Goal: Information Seeking & Learning: Learn about a topic

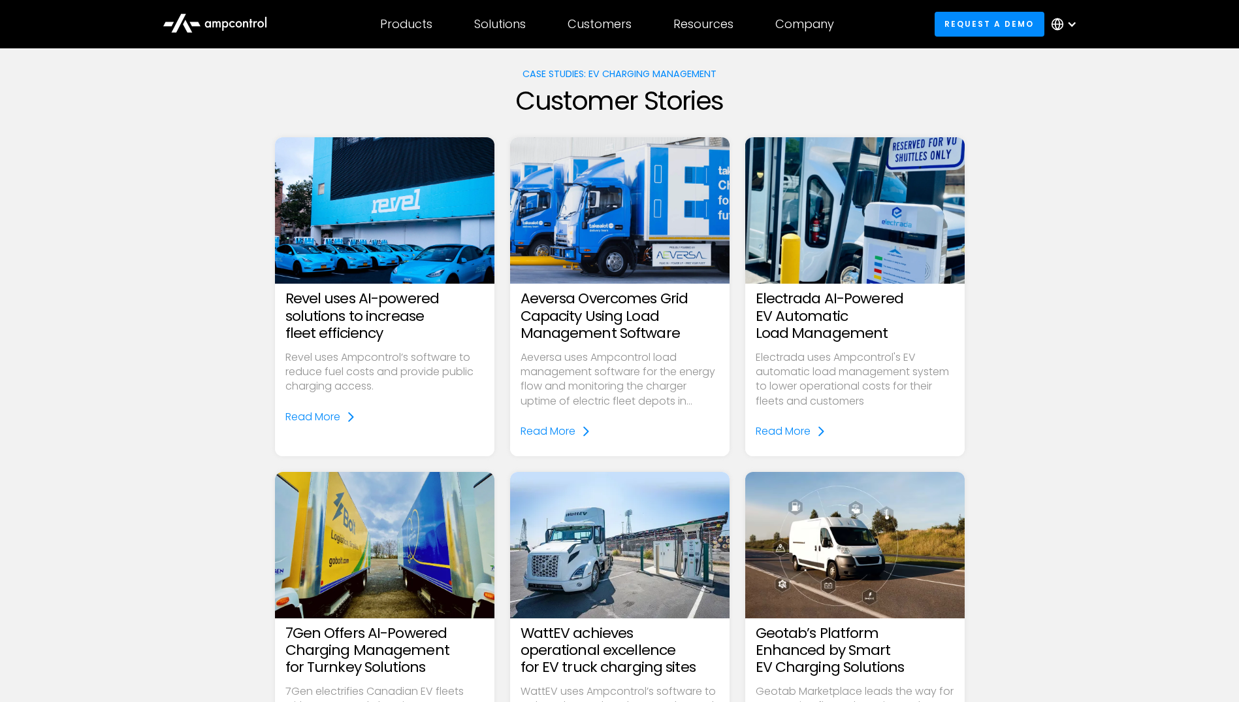
scroll to position [65, 0]
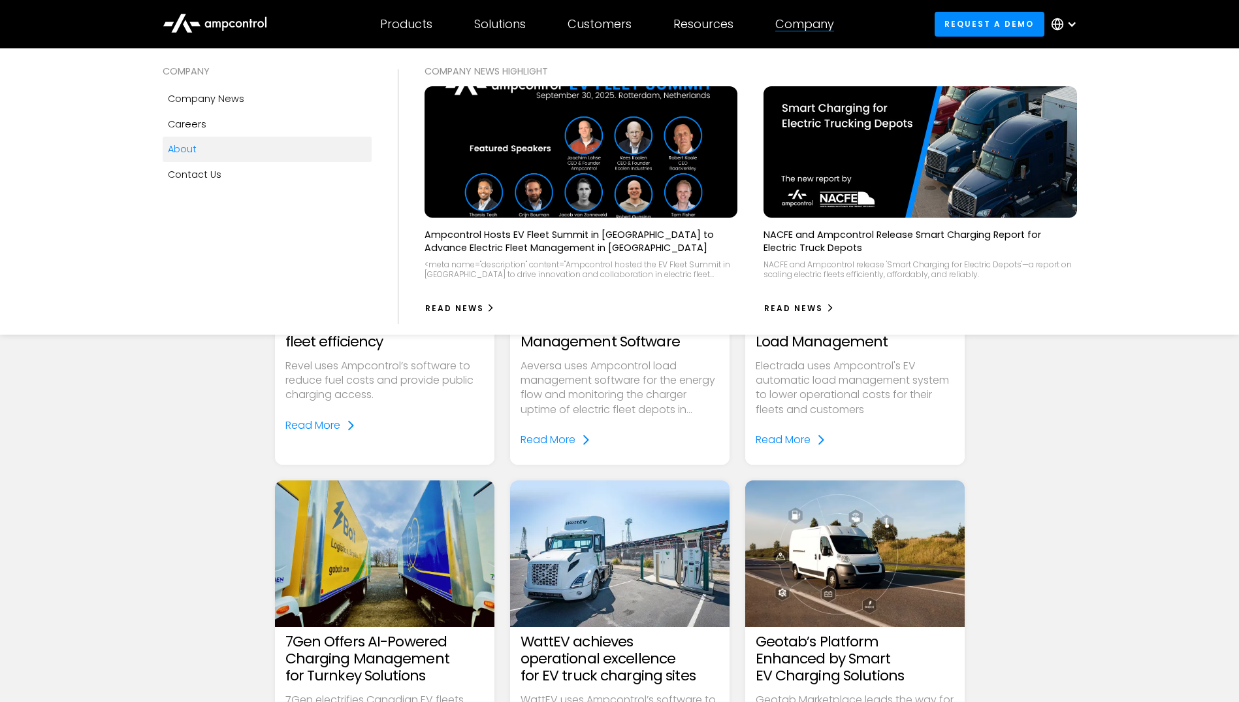
click at [178, 150] on div "About" at bounding box center [182, 149] width 29 height 14
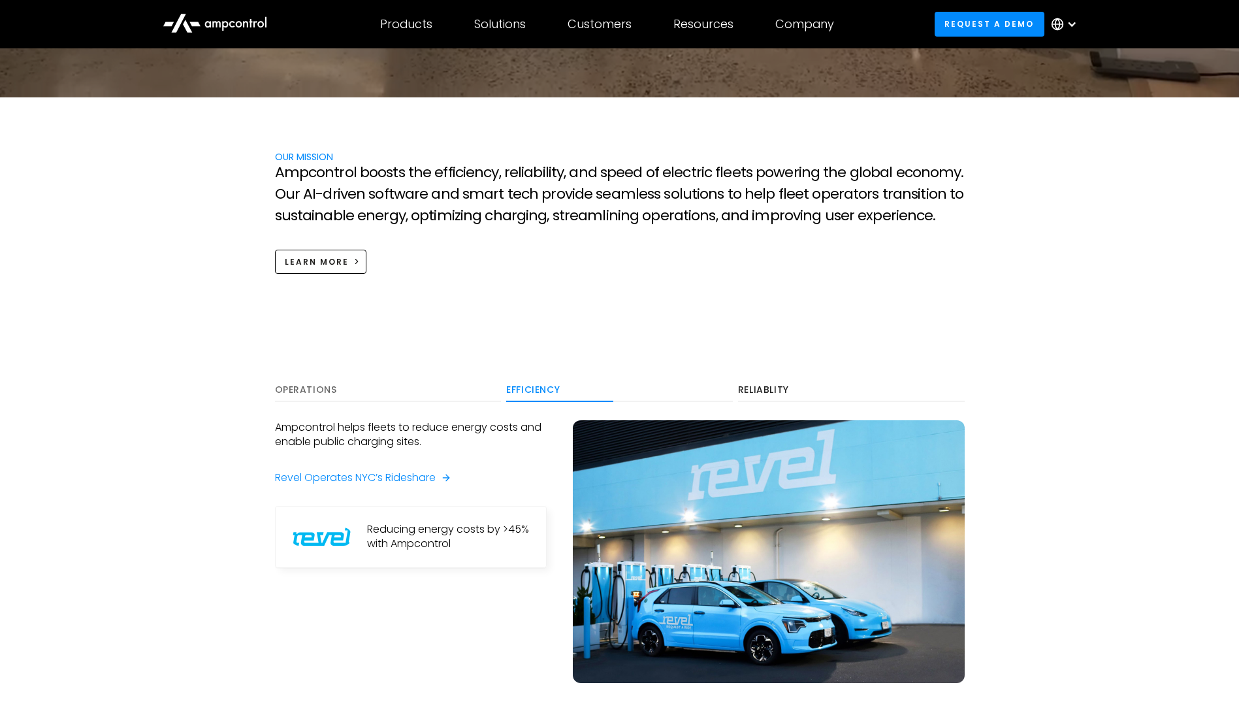
scroll to position [653, 0]
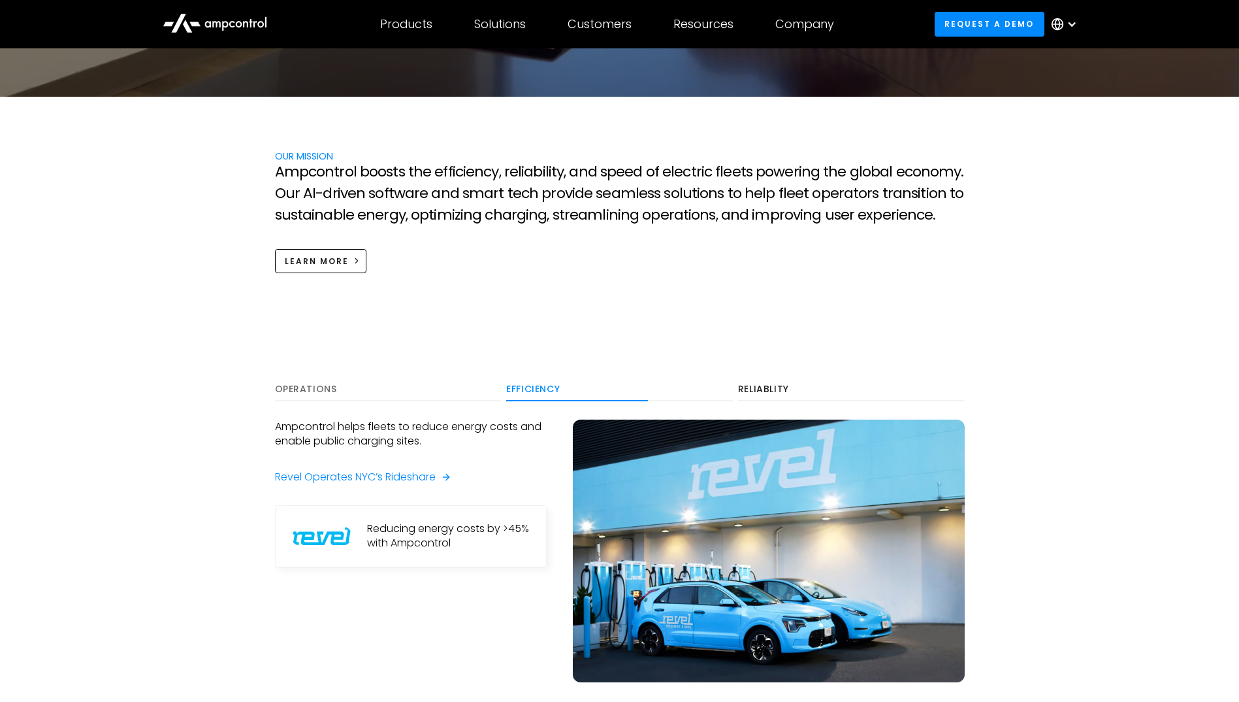
click at [298, 389] on div "Operations" at bounding box center [388, 389] width 227 height 12
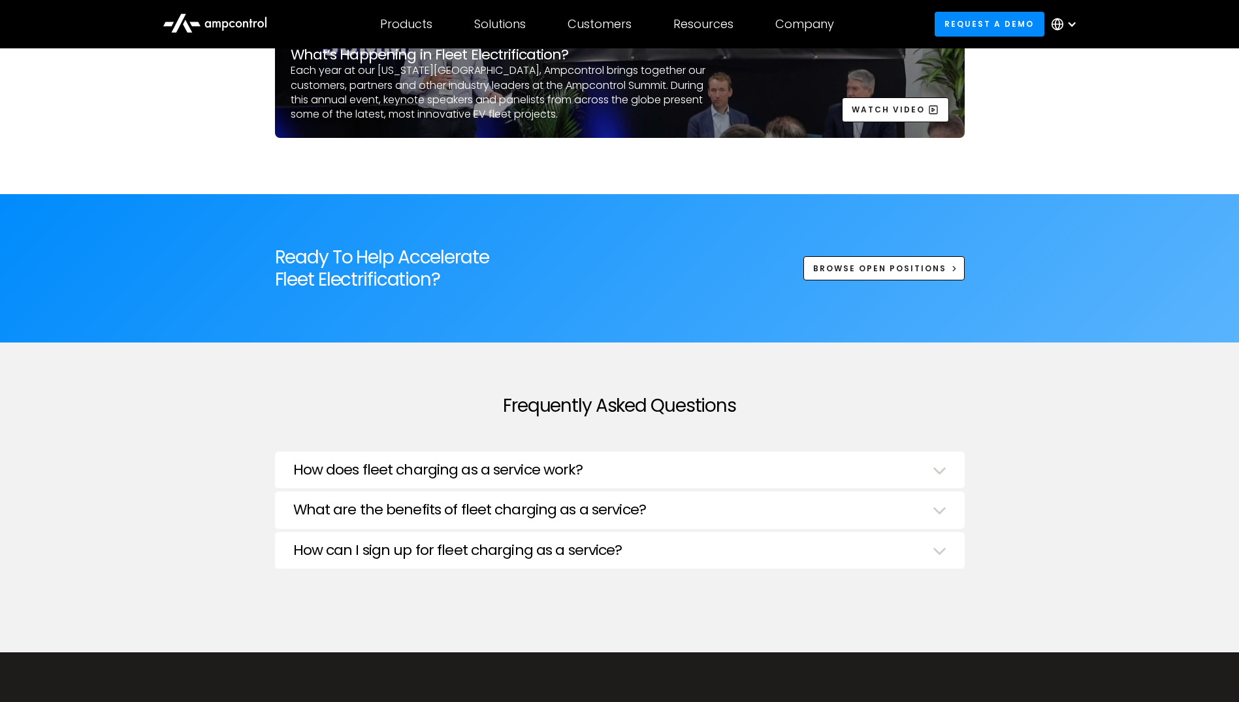
scroll to position [4312, 0]
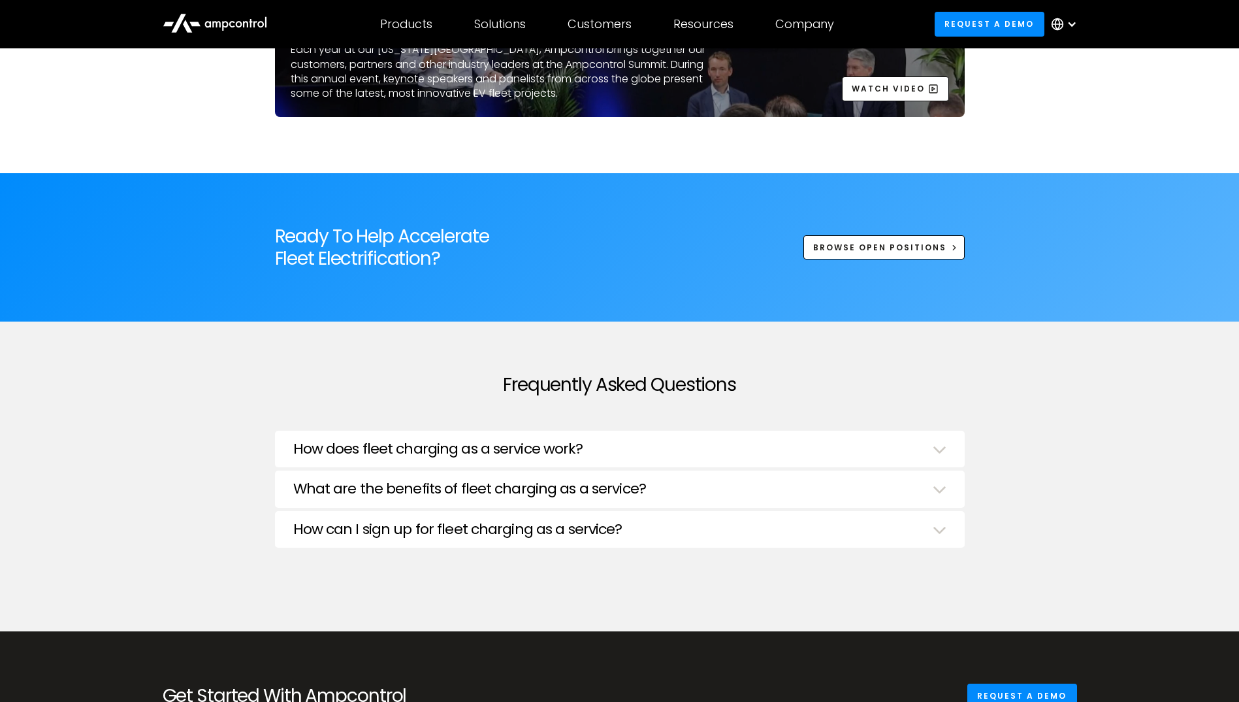
click at [406, 442] on h3 "How does fleet charging as a service work?" at bounding box center [438, 448] width 290 height 17
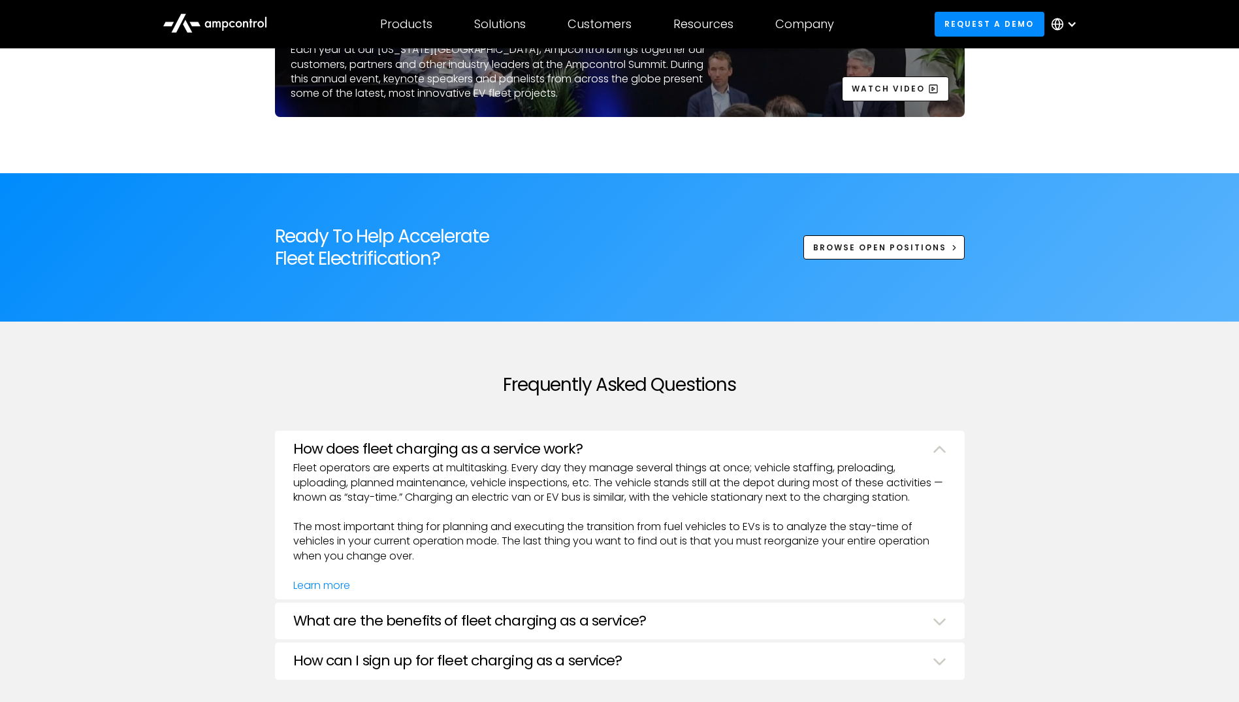
click at [406, 442] on h3 "How does fleet charging as a service work?" at bounding box center [438, 448] width 290 height 17
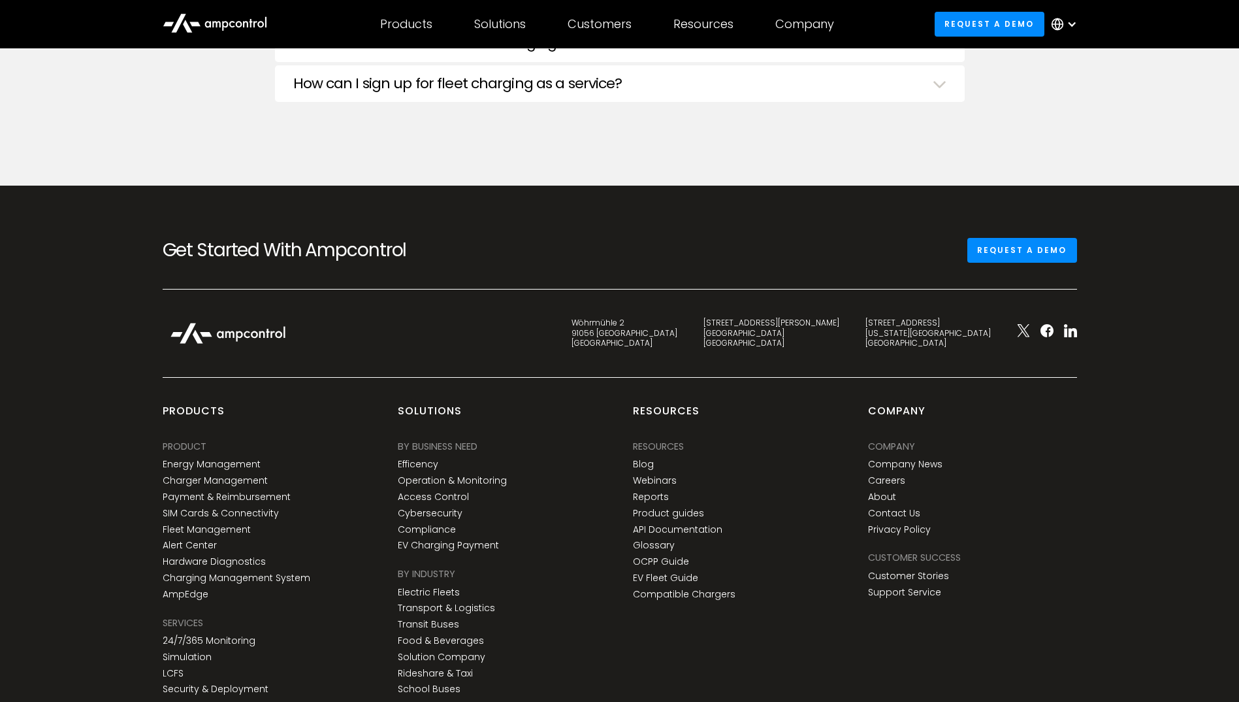
scroll to position [4769, 0]
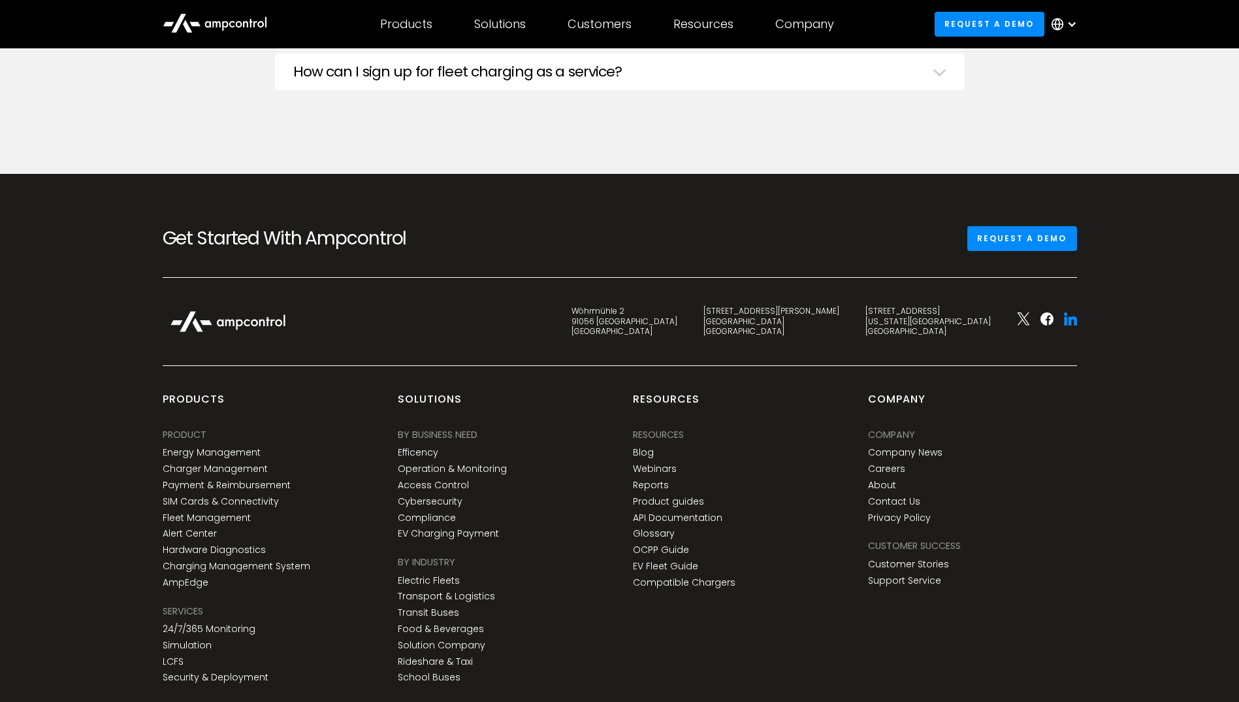
click at [1072, 323] on icon at bounding box center [1070, 318] width 13 height 13
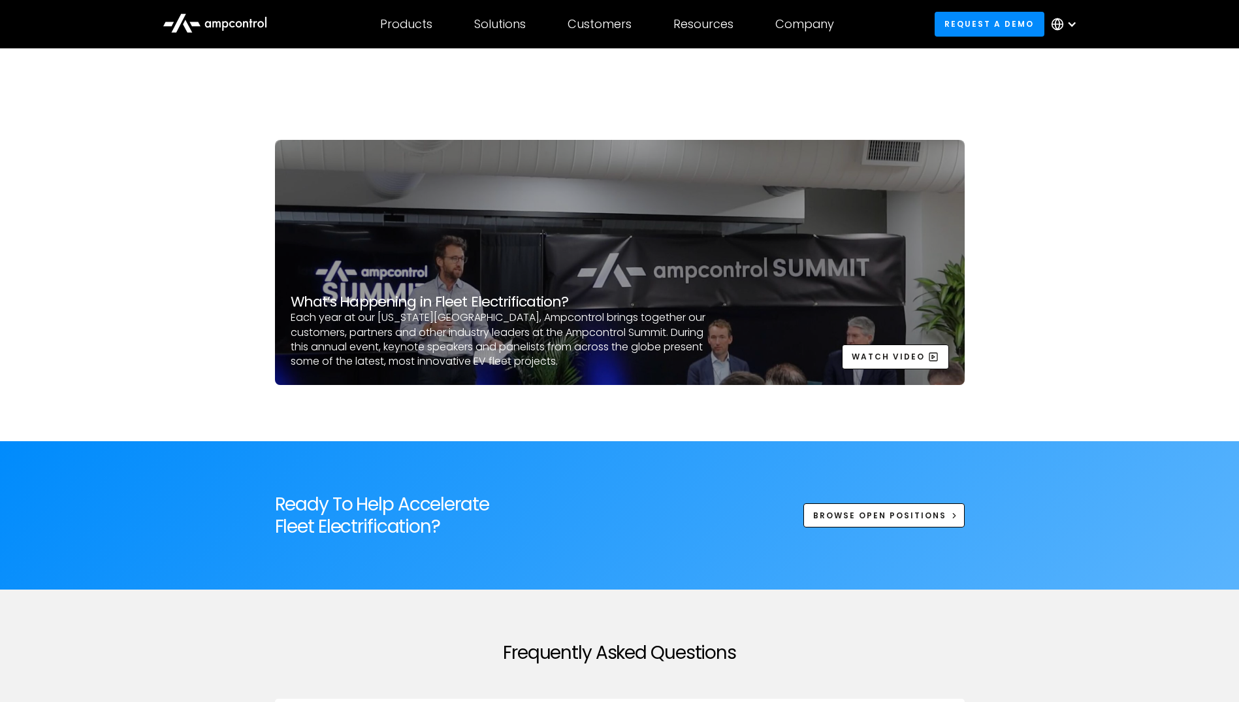
scroll to position [3855, 0]
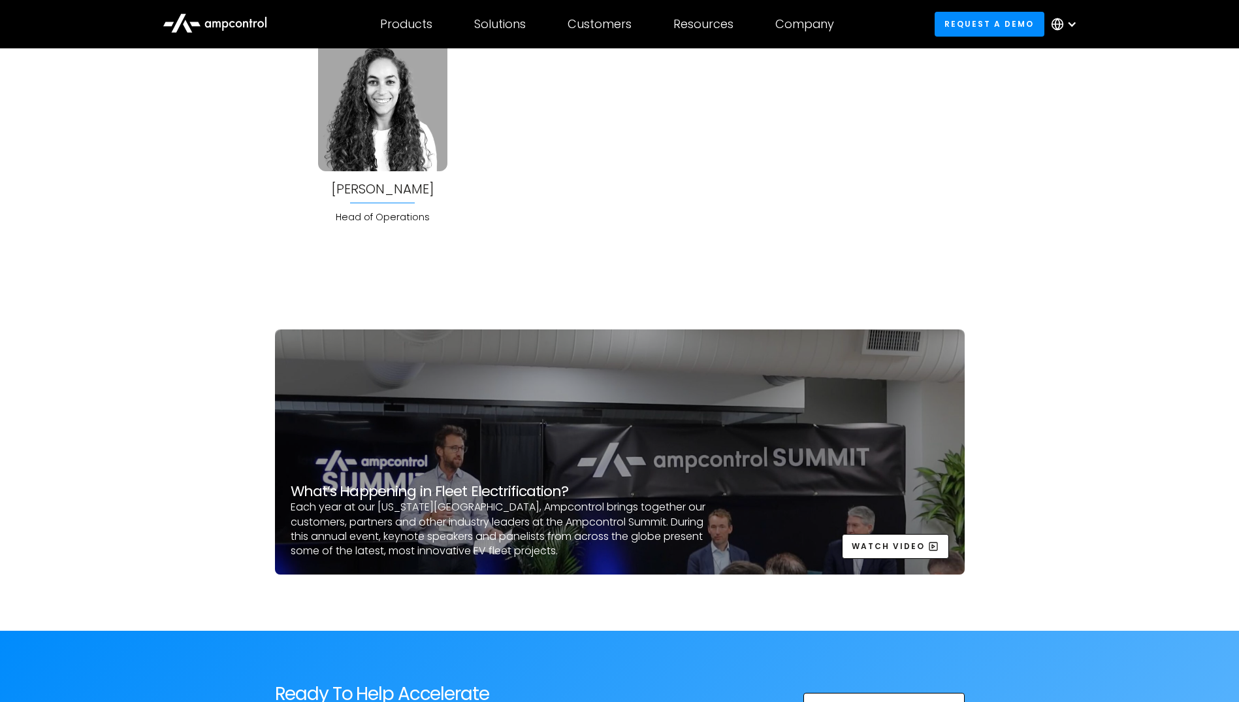
click at [1074, 19] on div at bounding box center [1072, 24] width 10 height 10
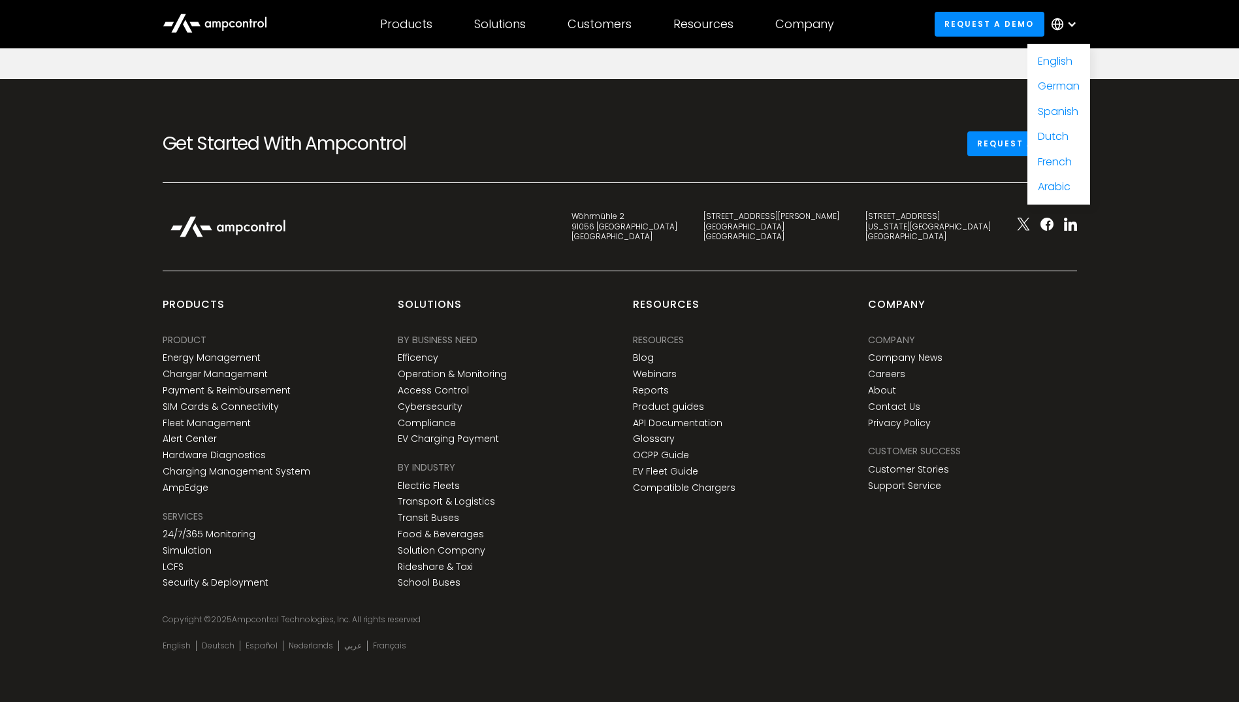
scroll to position [4871, 0]
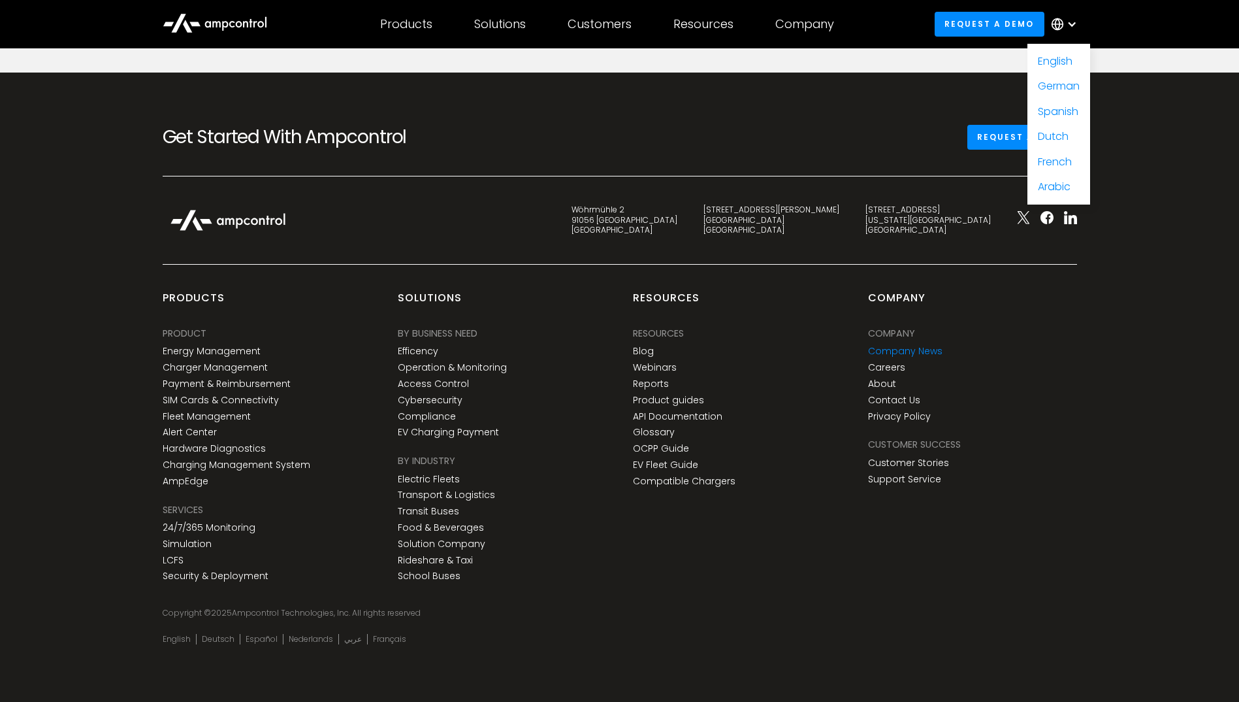
click at [881, 352] on link "Company News" at bounding box center [905, 351] width 74 height 11
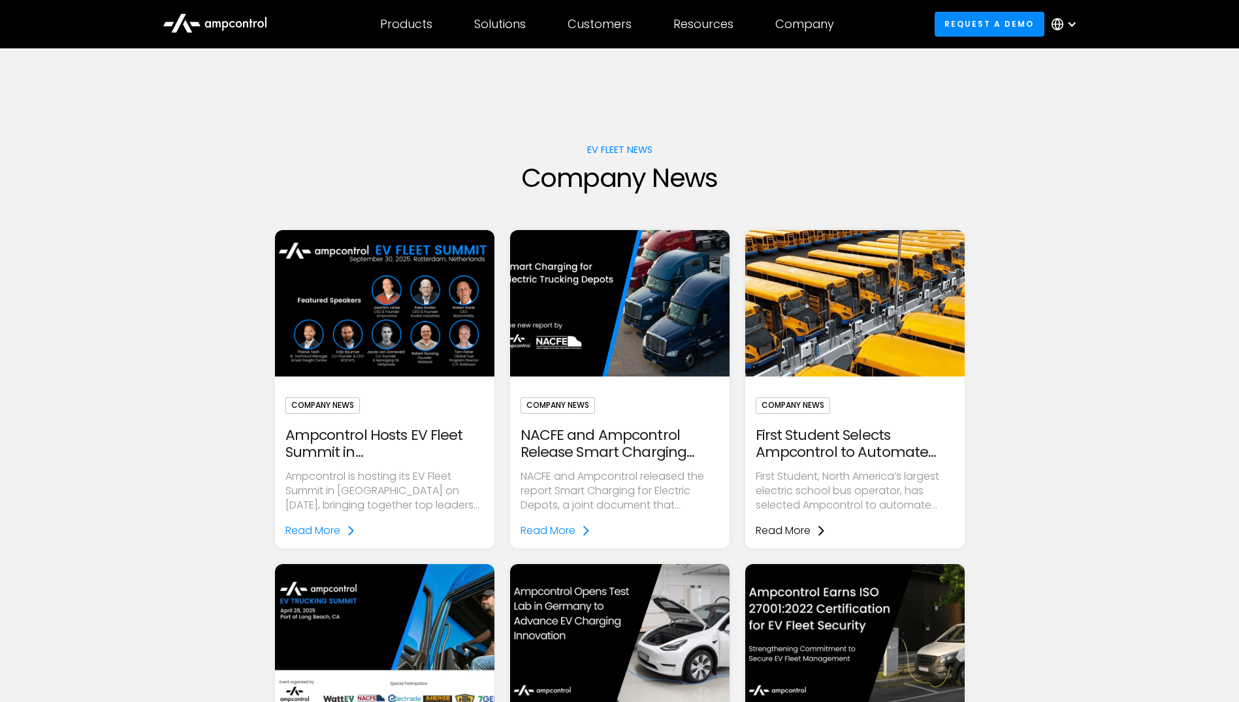
click at [787, 534] on div "Read More" at bounding box center [783, 530] width 55 height 14
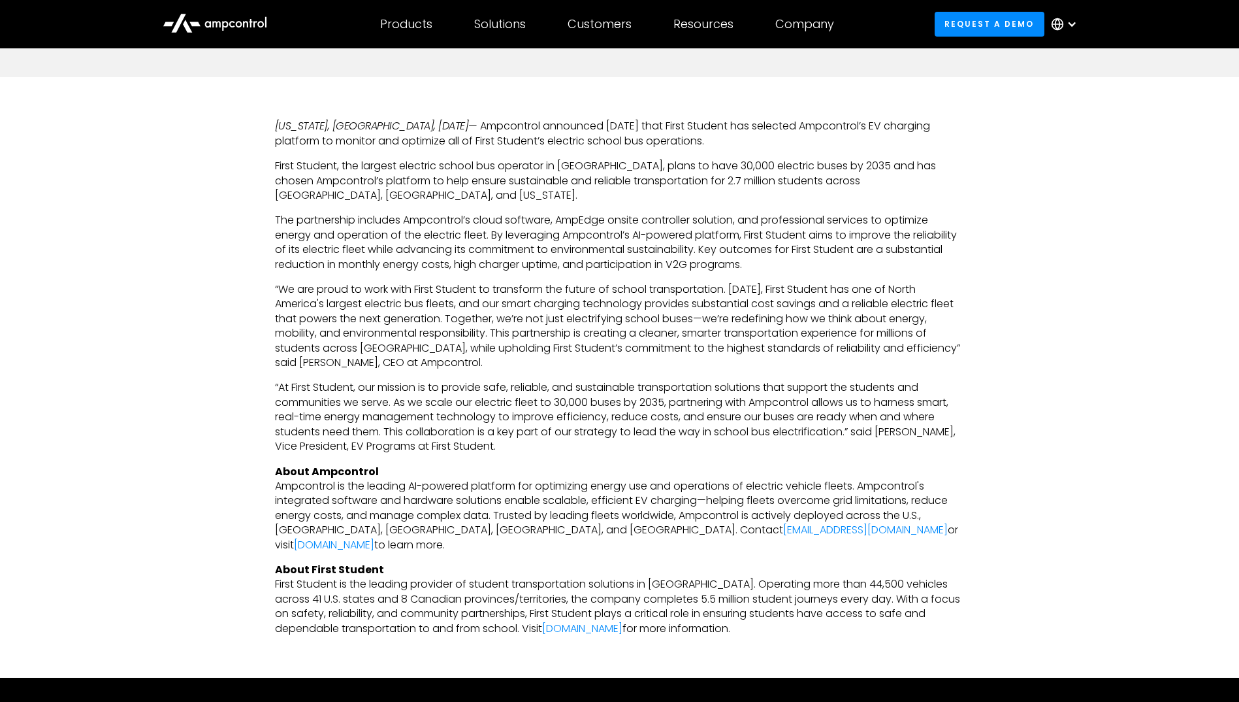
scroll to position [523, 0]
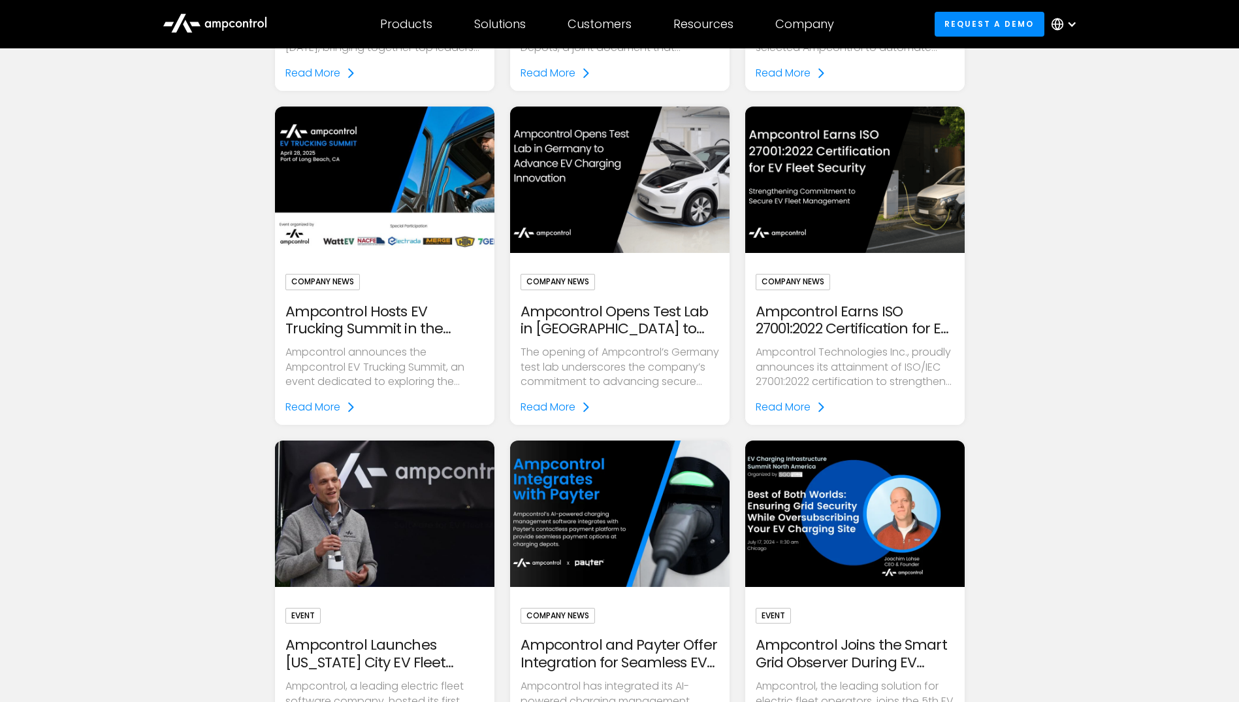
scroll to position [980, 0]
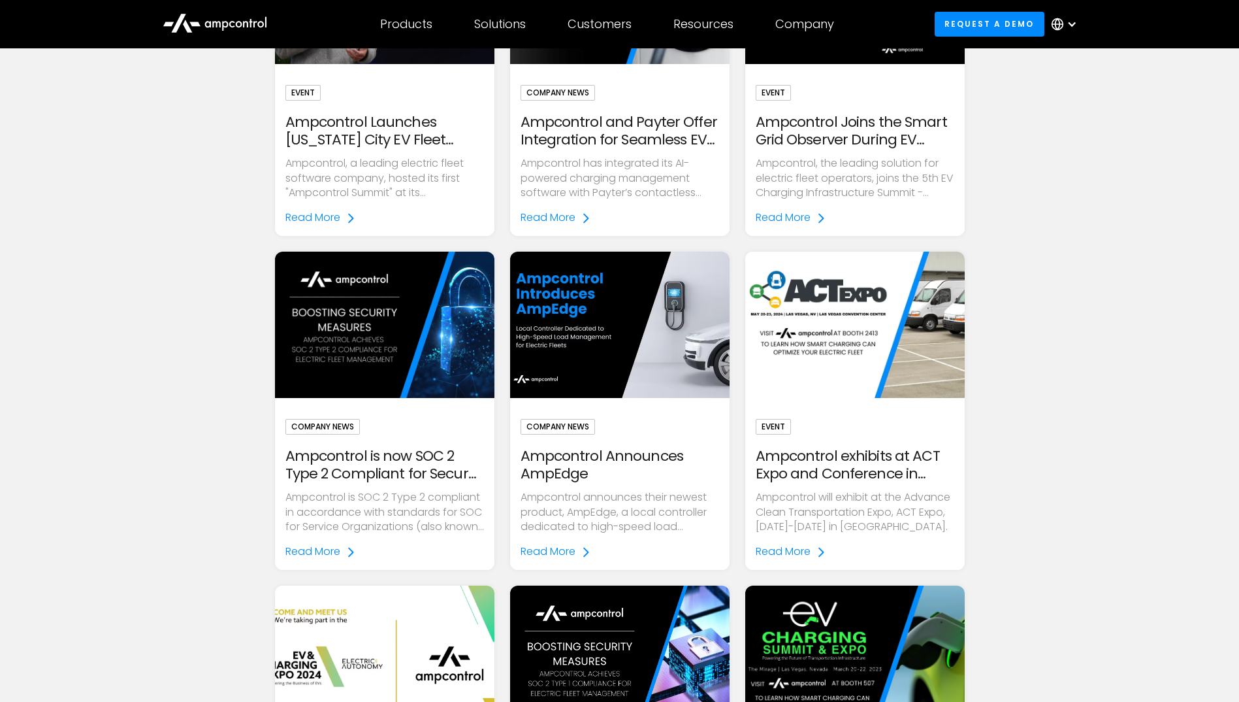
click at [1068, 29] on div at bounding box center [1072, 24] width 10 height 10
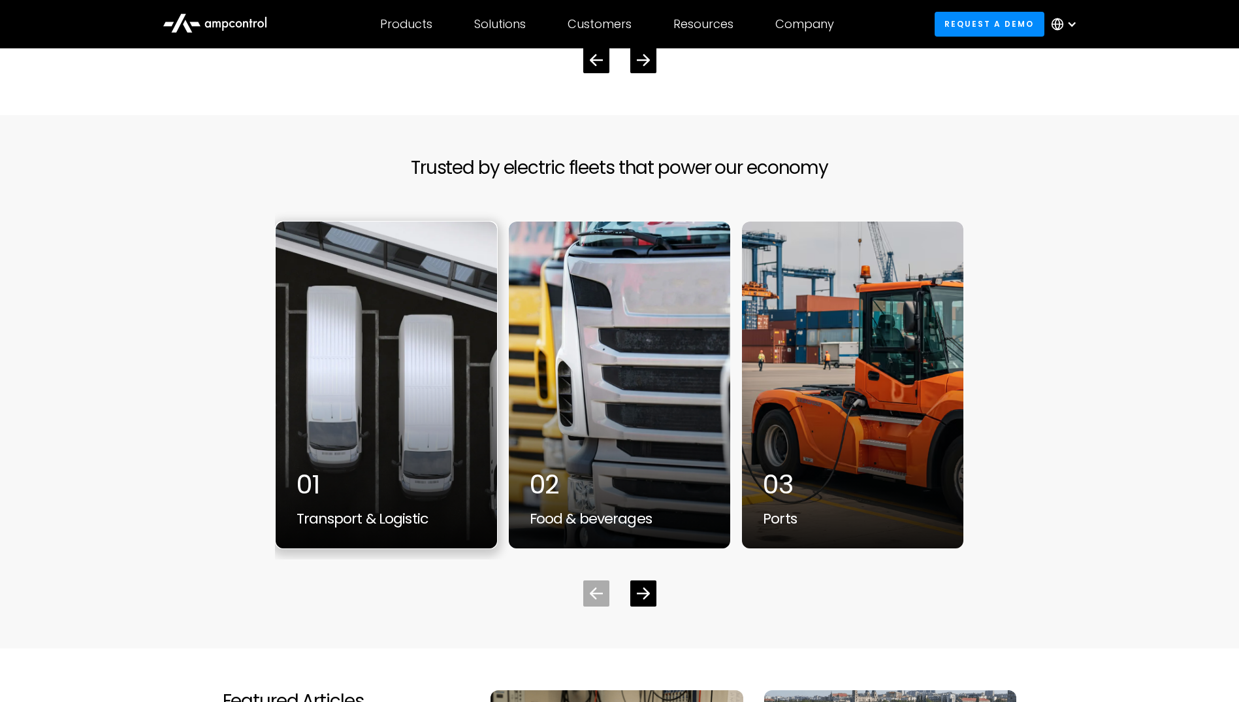
scroll to position [3332, 0]
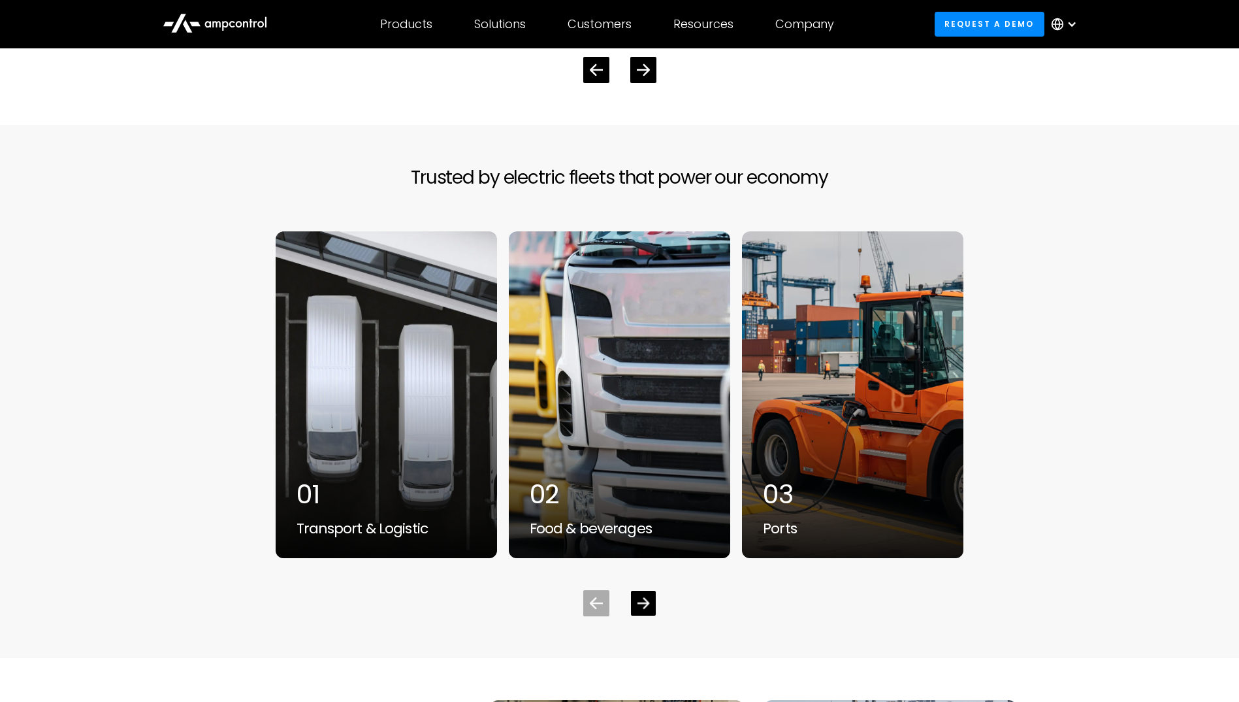
click at [645, 597] on icon "Next slide" at bounding box center [643, 602] width 12 height 12
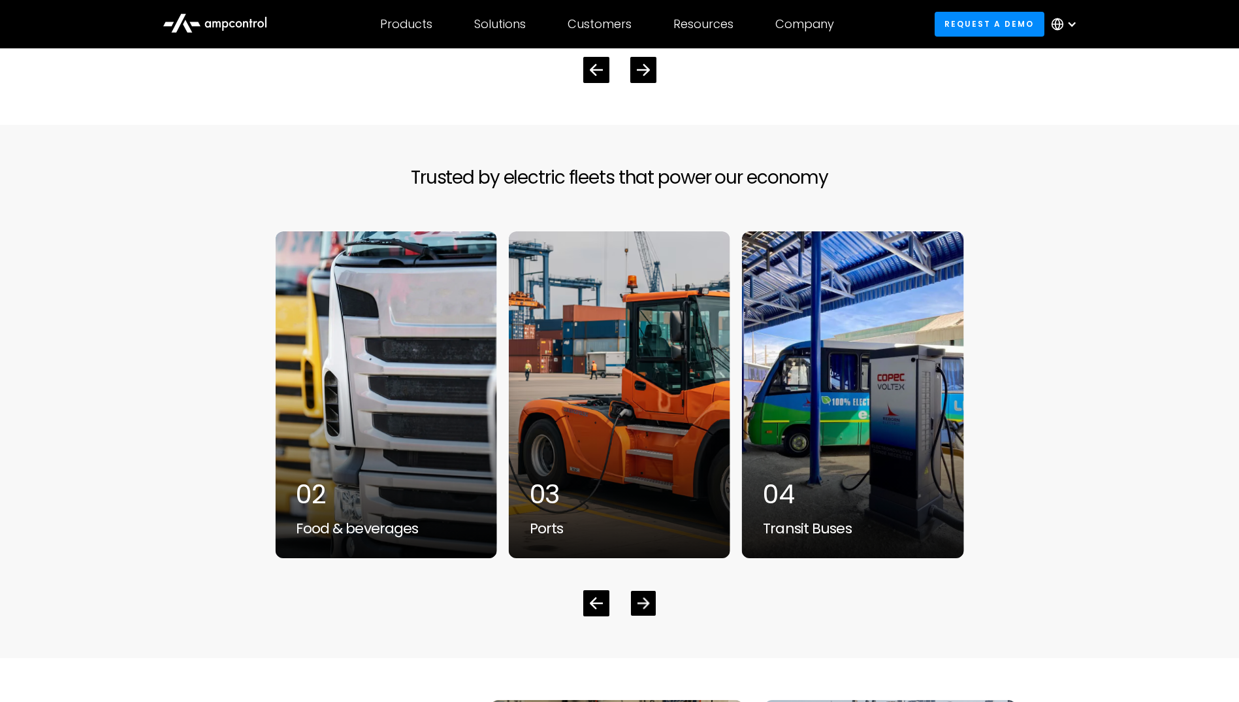
click at [645, 597] on icon "Next slide" at bounding box center [643, 602] width 12 height 12
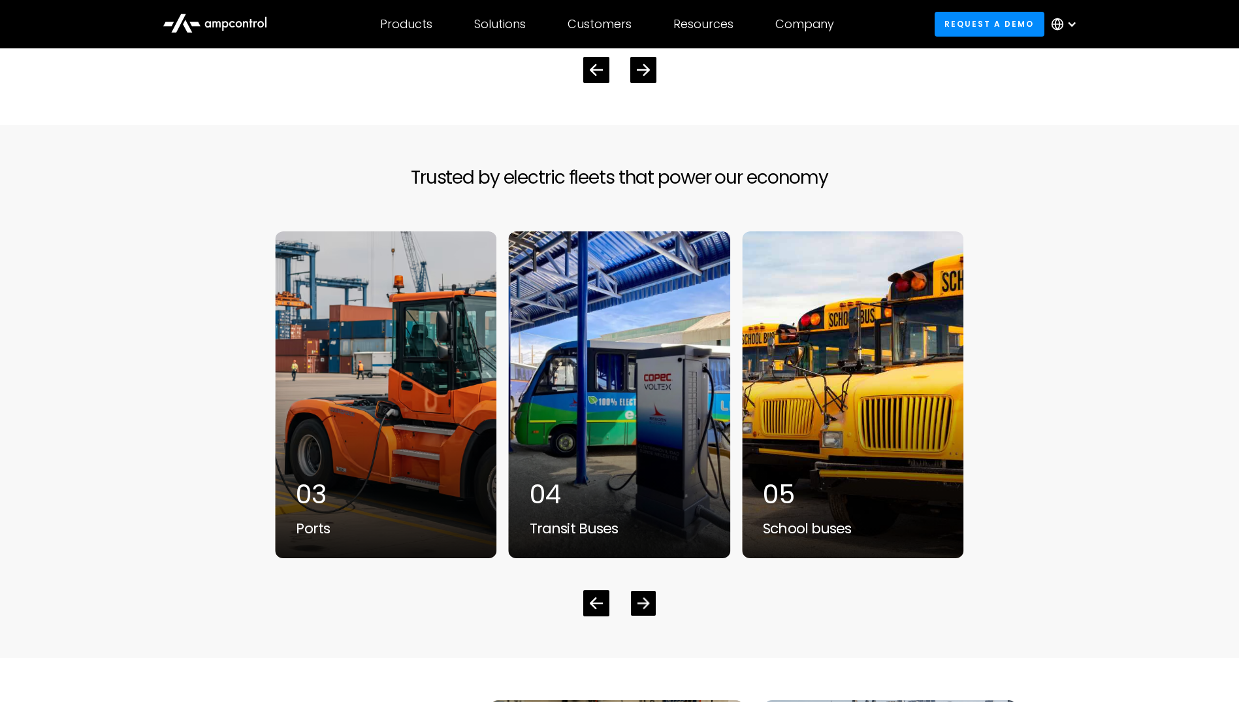
click at [645, 597] on icon "Next slide" at bounding box center [643, 602] width 12 height 12
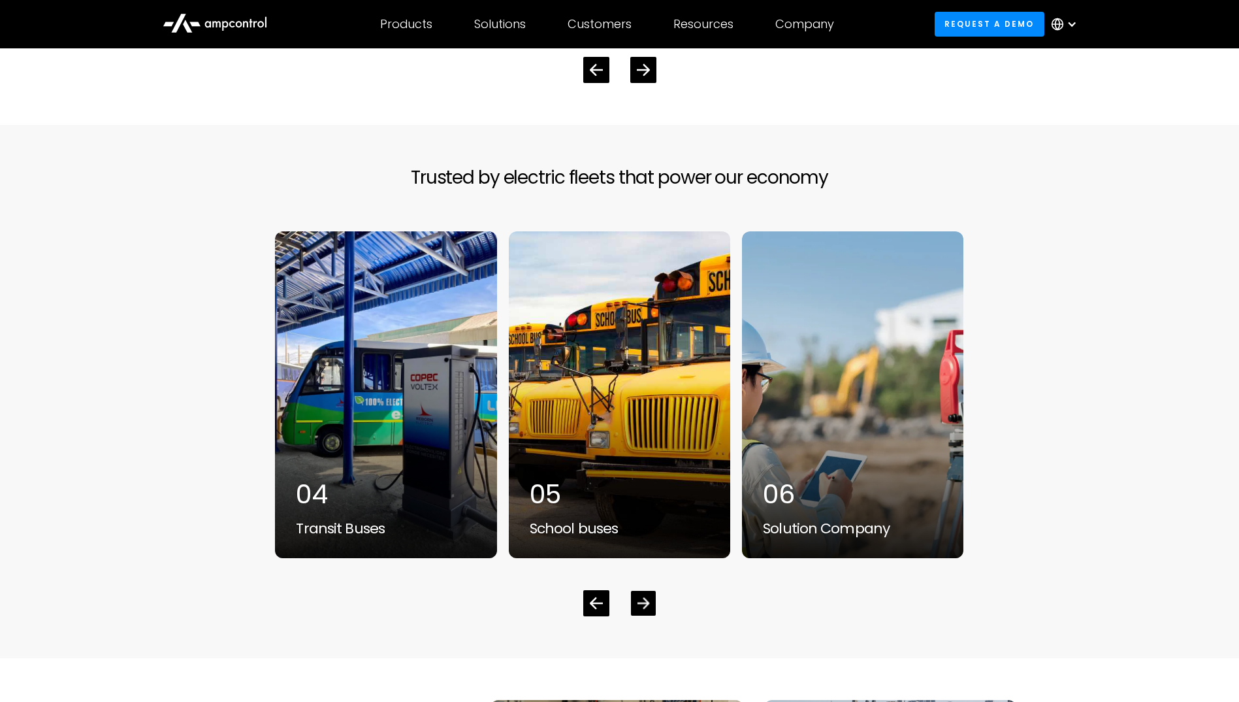
click at [645, 597] on icon "Next slide" at bounding box center [643, 602] width 12 height 12
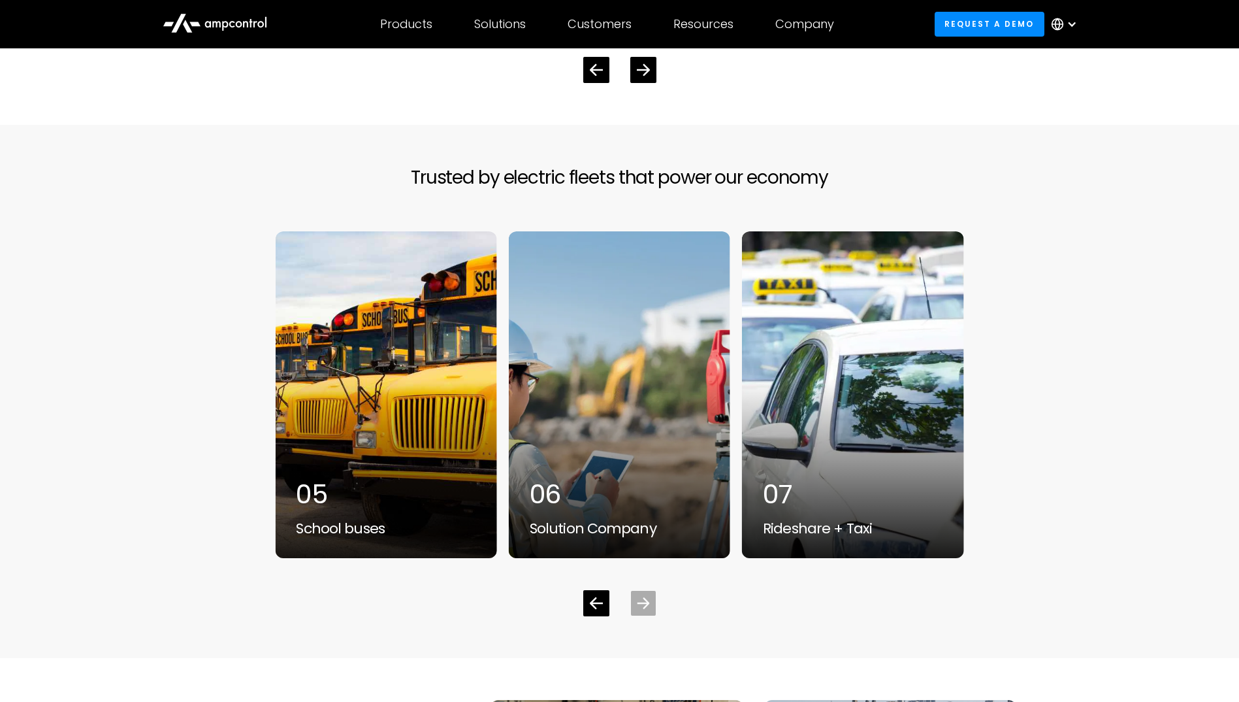
click at [645, 597] on icon "Next slide" at bounding box center [643, 602] width 12 height 12
click at [644, 498] on div "06" at bounding box center [620, 493] width 180 height 31
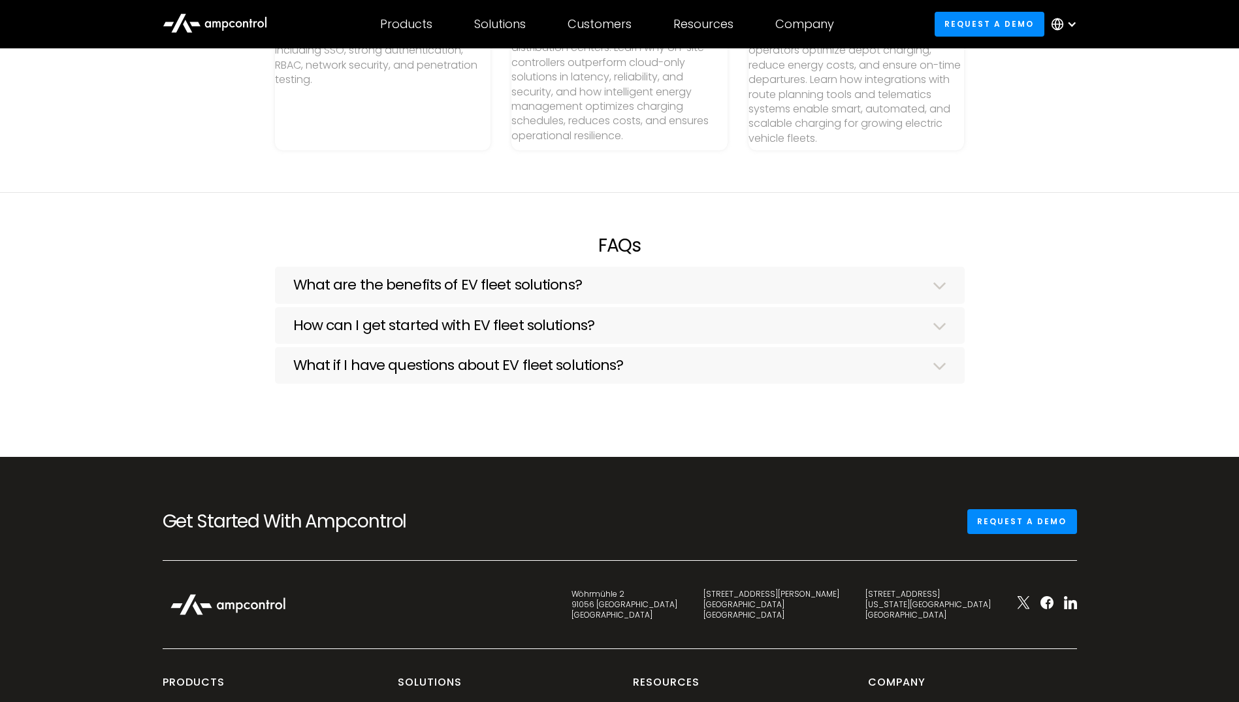
scroll to position [3724, 0]
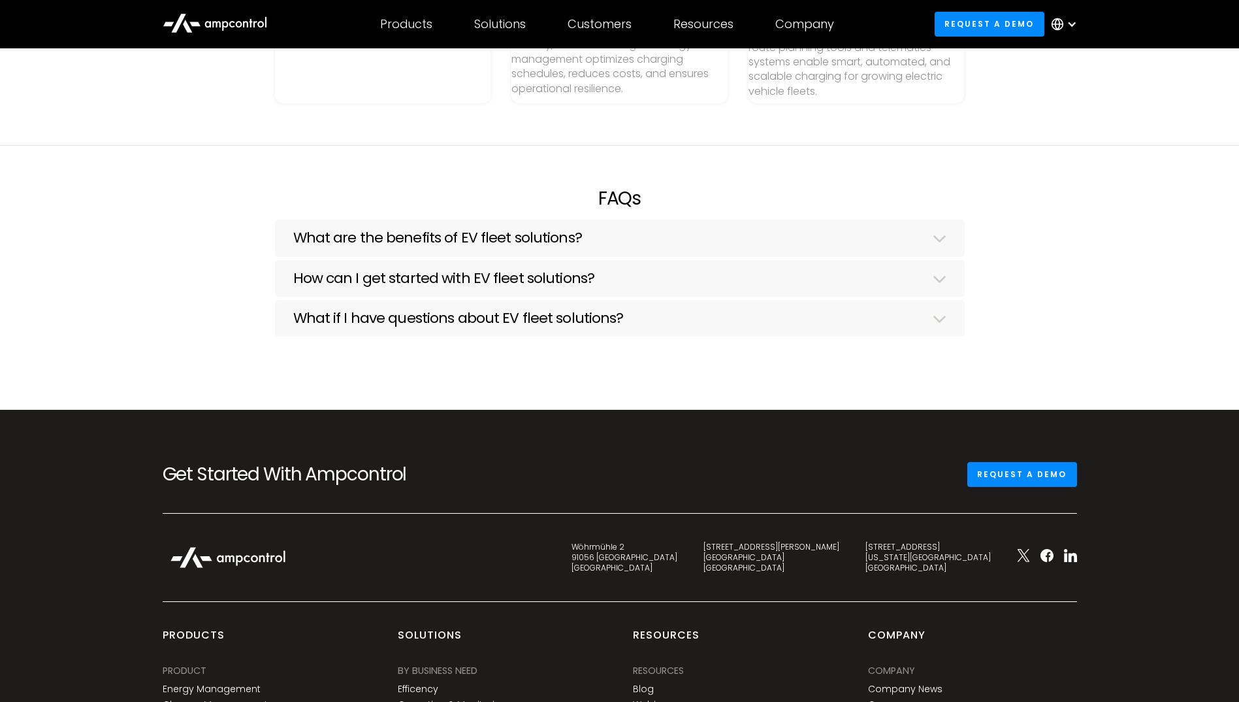
click at [252, 544] on img at bounding box center [228, 557] width 131 height 35
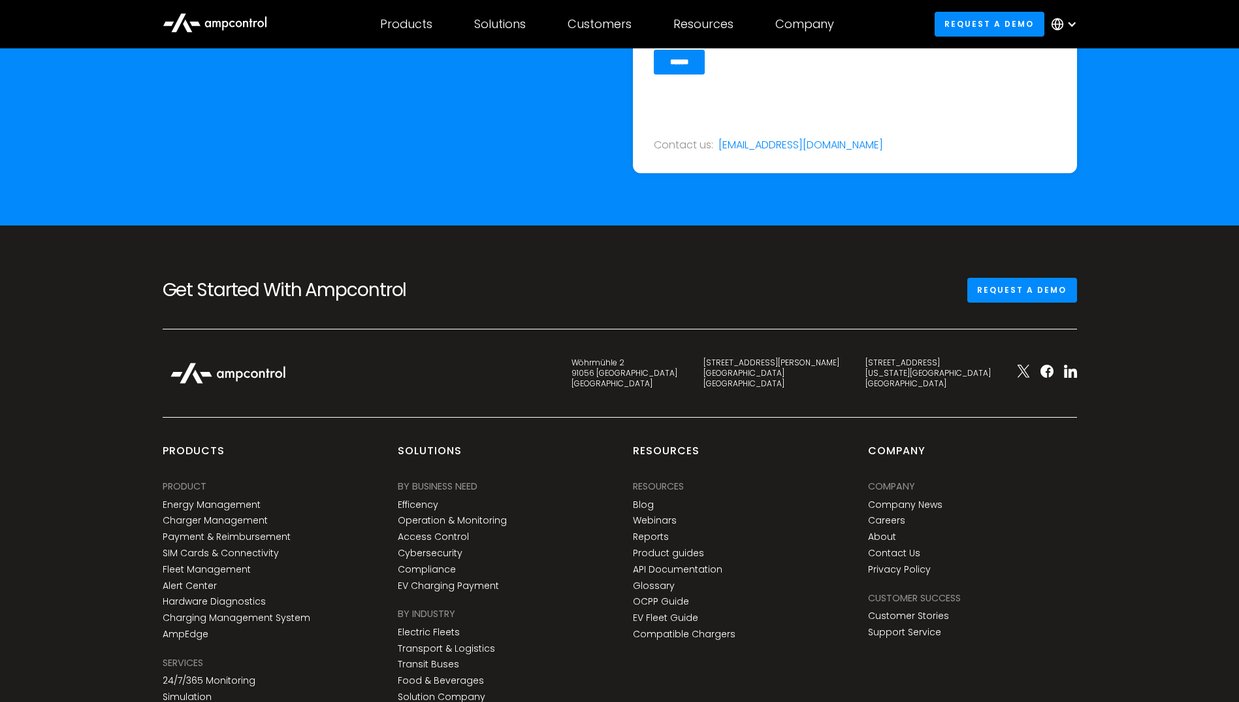
scroll to position [4704, 0]
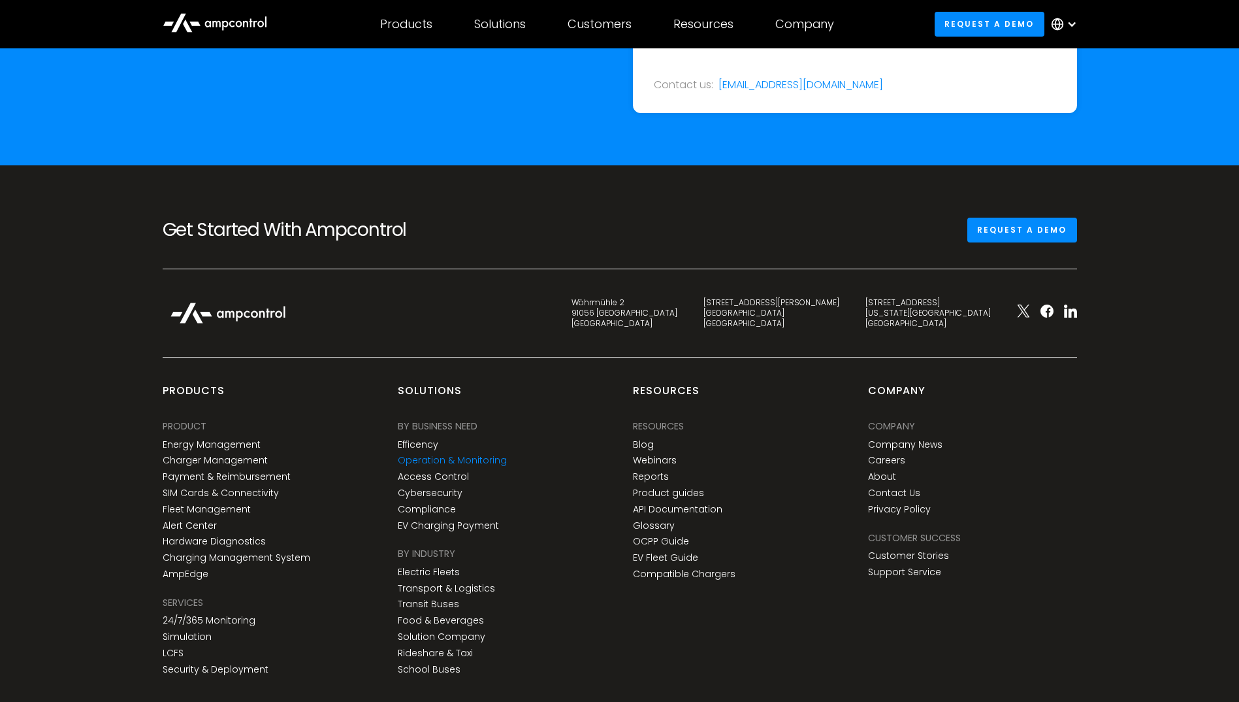
click at [462, 461] on link "Operation & Monitoring" at bounding box center [452, 460] width 109 height 11
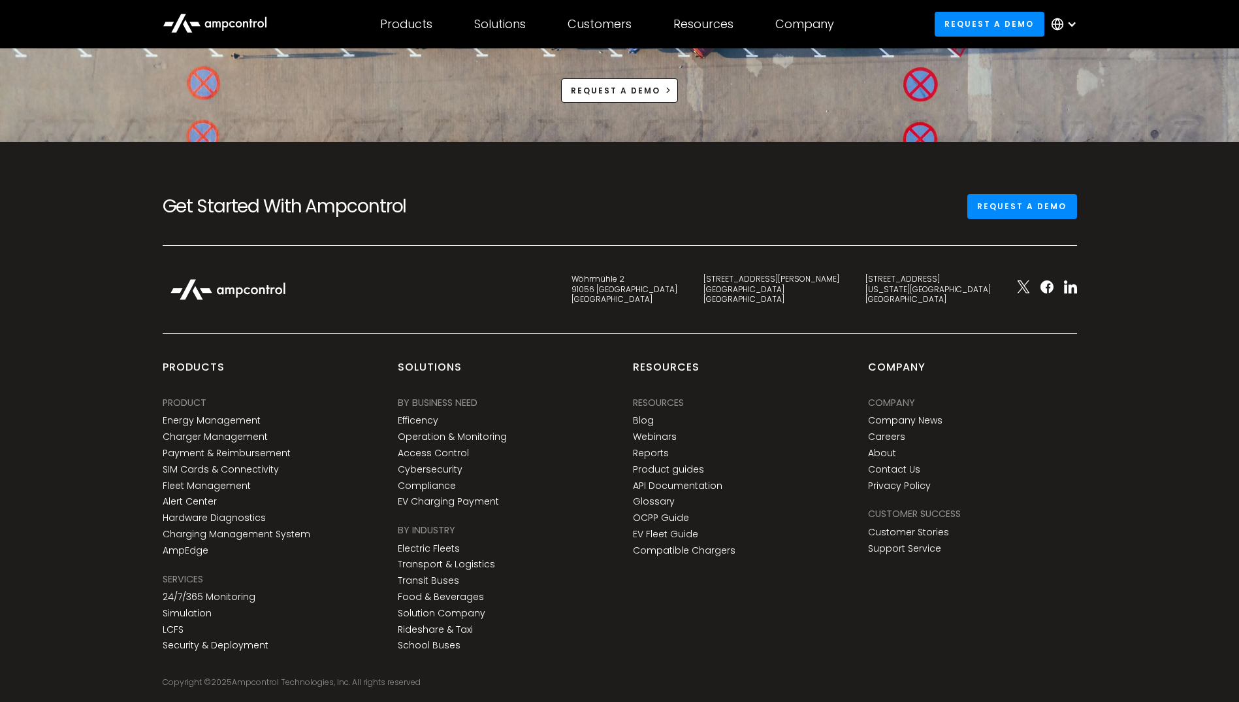
scroll to position [5227, 0]
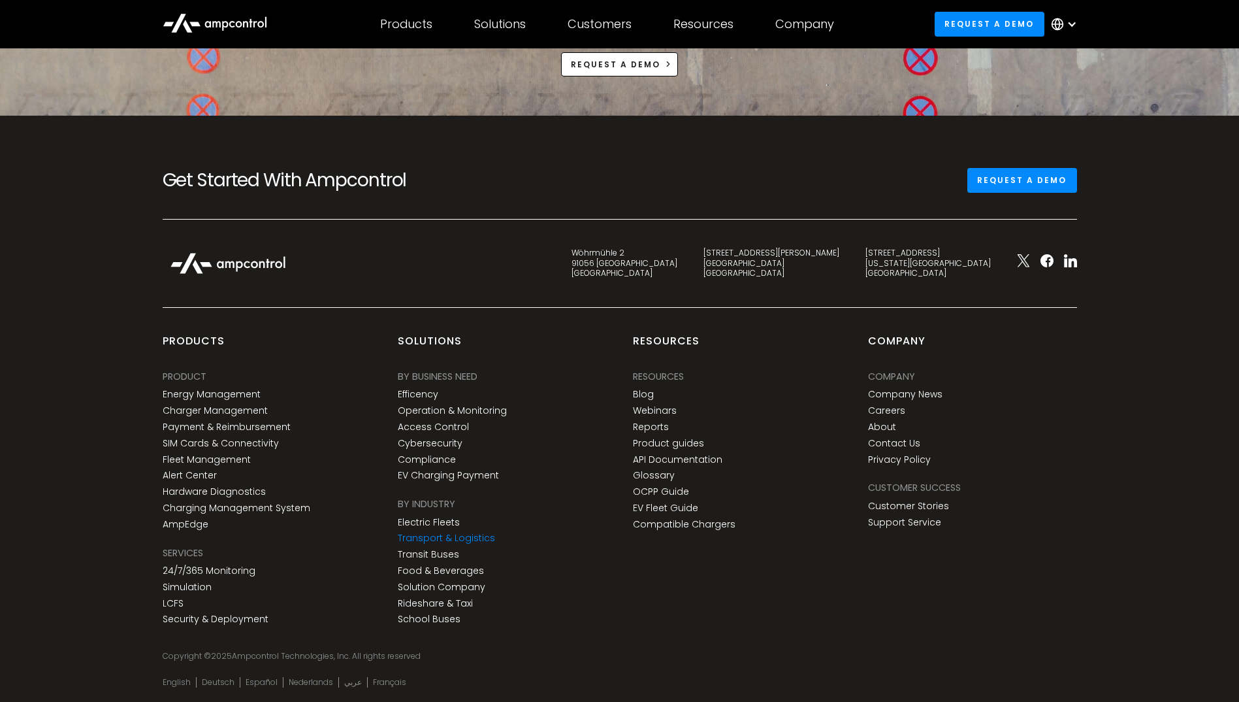
click at [435, 536] on link "Transport & Logistics" at bounding box center [446, 537] width 97 height 11
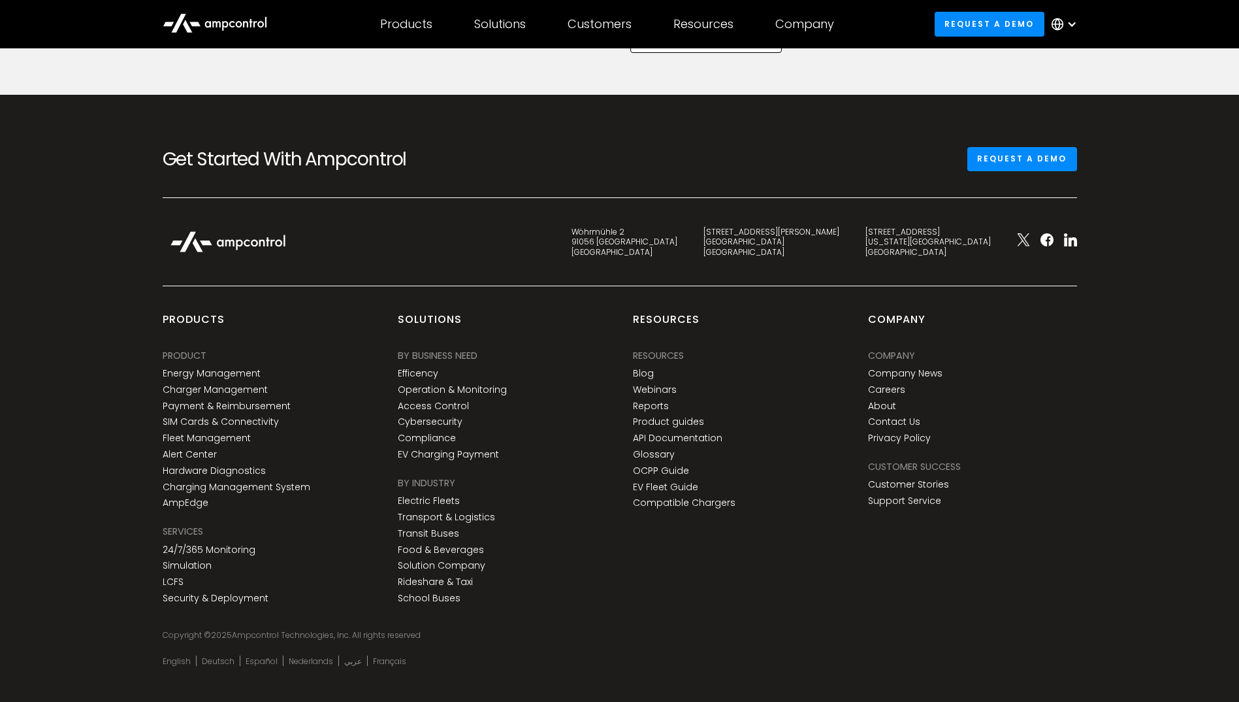
scroll to position [4028, 0]
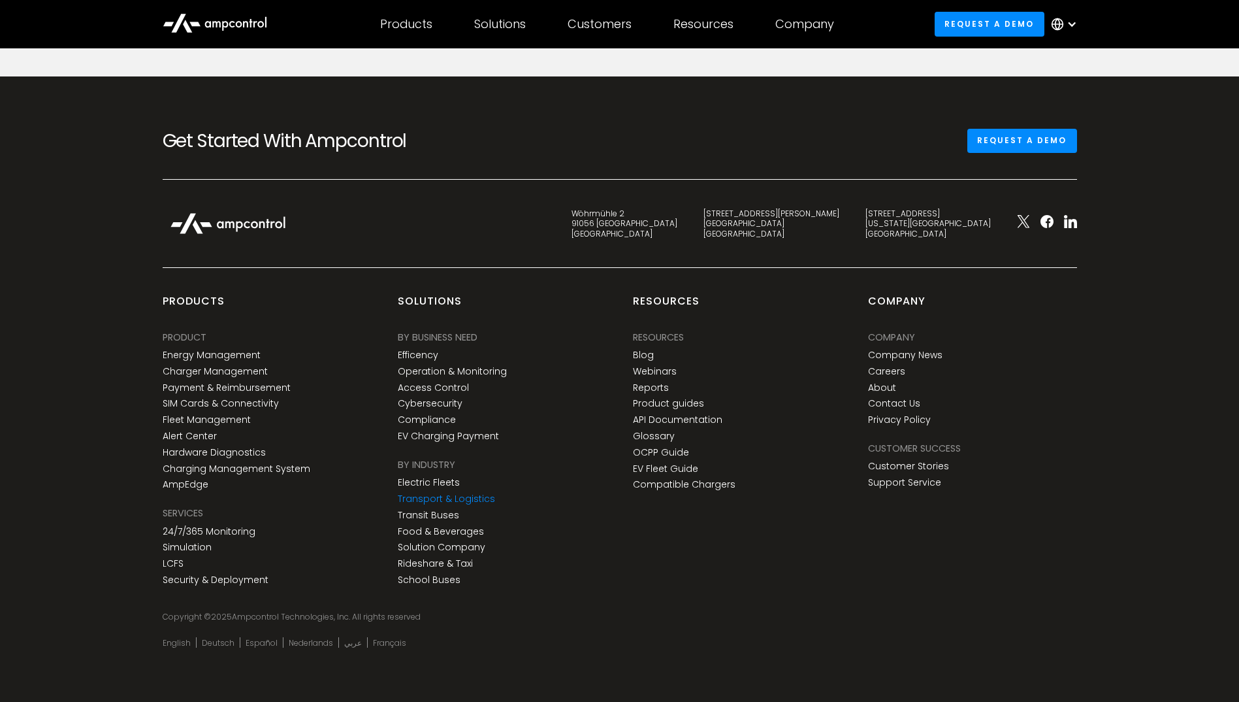
click at [426, 498] on link "Transport & Logistics" at bounding box center [446, 498] width 97 height 11
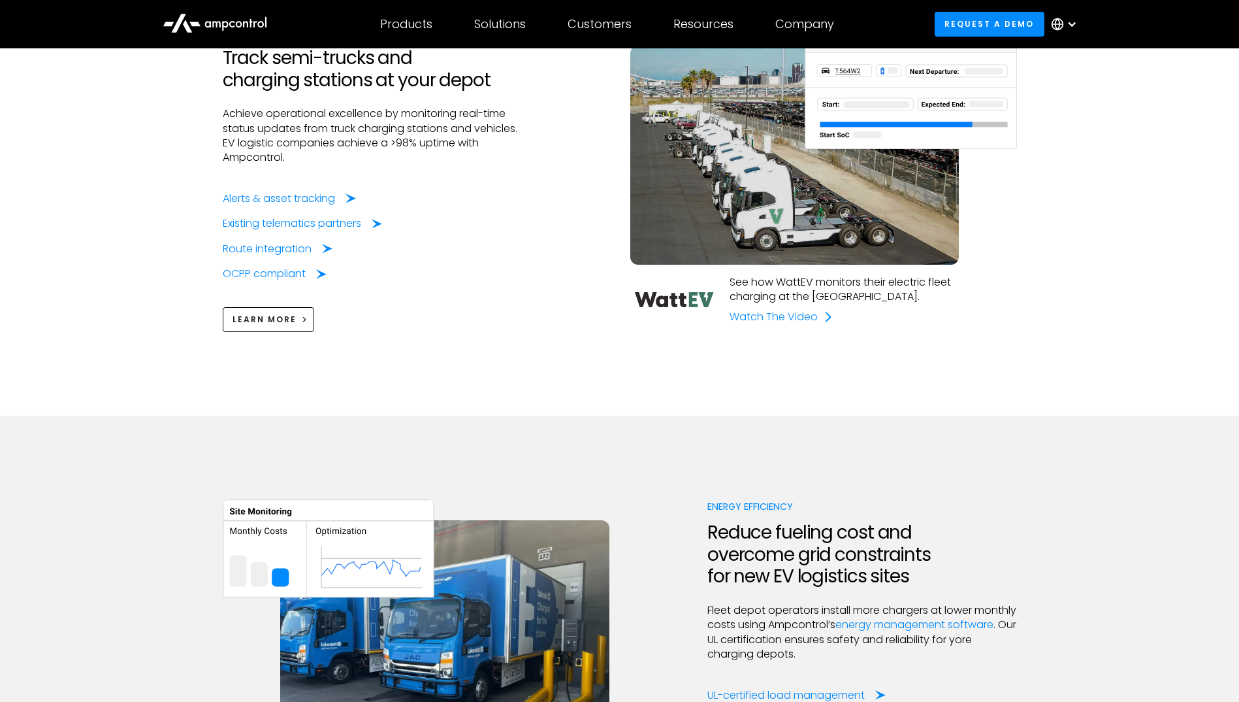
scroll to position [1307, 0]
